Goal: Information Seeking & Learning: Learn about a topic

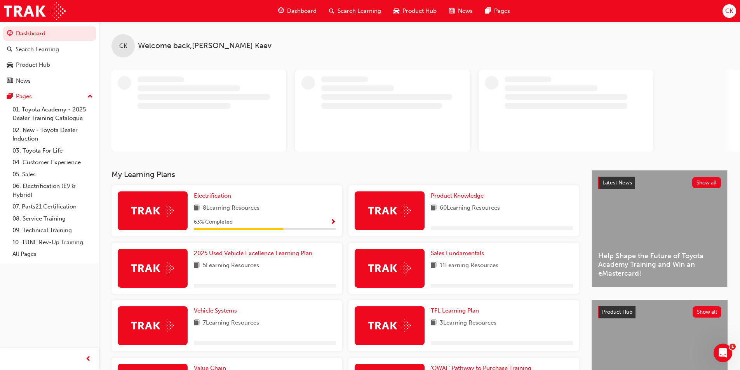
click at [418, 9] on span "Product Hub" at bounding box center [420, 11] width 34 height 9
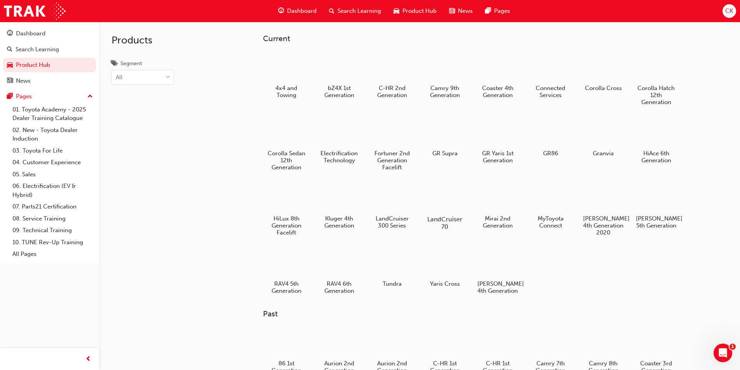
click at [453, 210] on div at bounding box center [444, 196] width 43 height 31
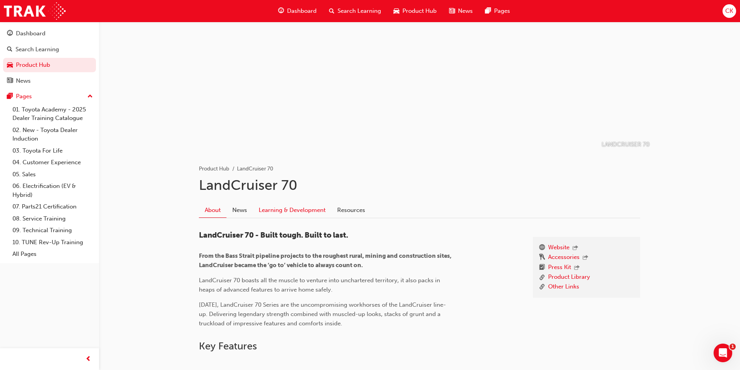
scroll to position [39, 0]
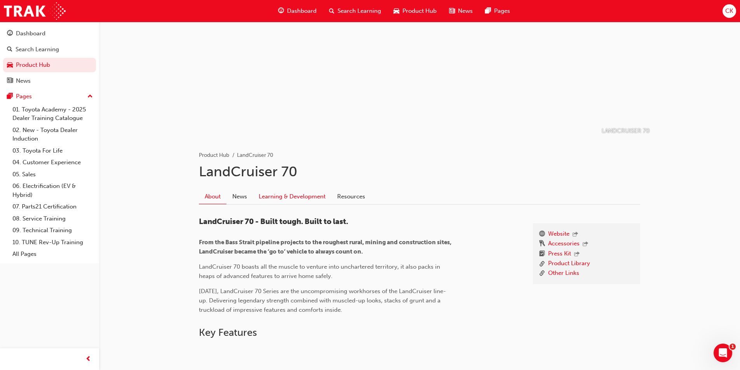
click at [296, 196] on link "Learning & Development" at bounding box center [292, 196] width 78 height 15
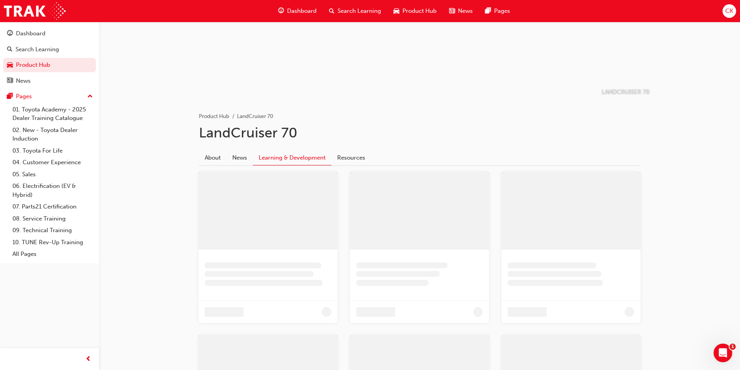
scroll to position [40, 0]
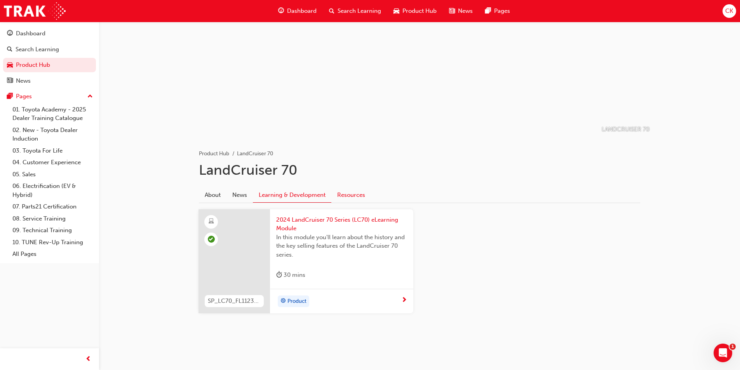
click at [351, 190] on link "Resources" at bounding box center [351, 195] width 40 height 15
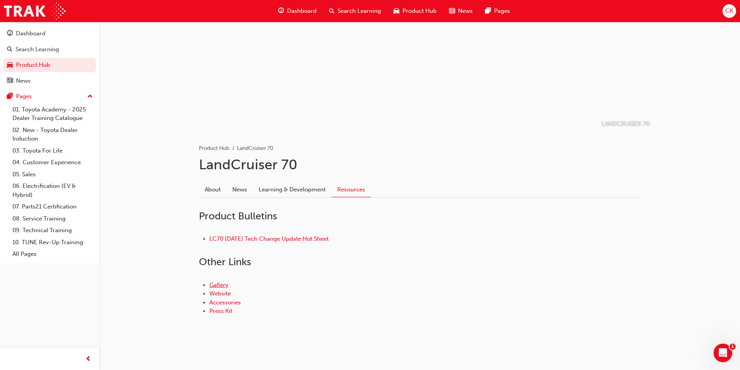
scroll to position [48, 0]
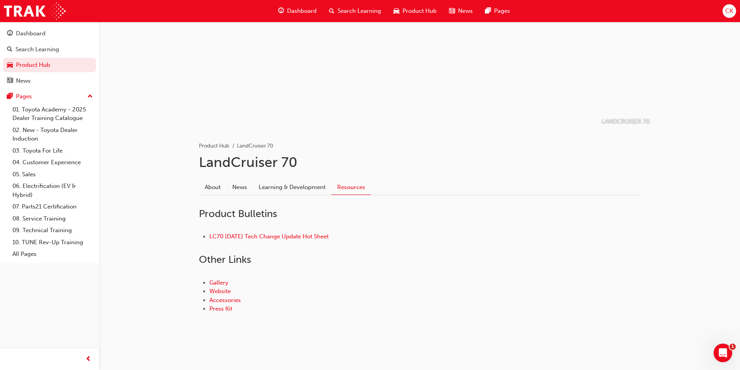
drag, startPoint x: 224, startPoint y: 291, endPoint x: 637, endPoint y: 18, distance: 495.3
click at [406, 229] on div "LC70 [DATE] Tech Change Update Hot Sheet" at bounding box center [419, 237] width 441 height 34
